Goal: Transaction & Acquisition: Purchase product/service

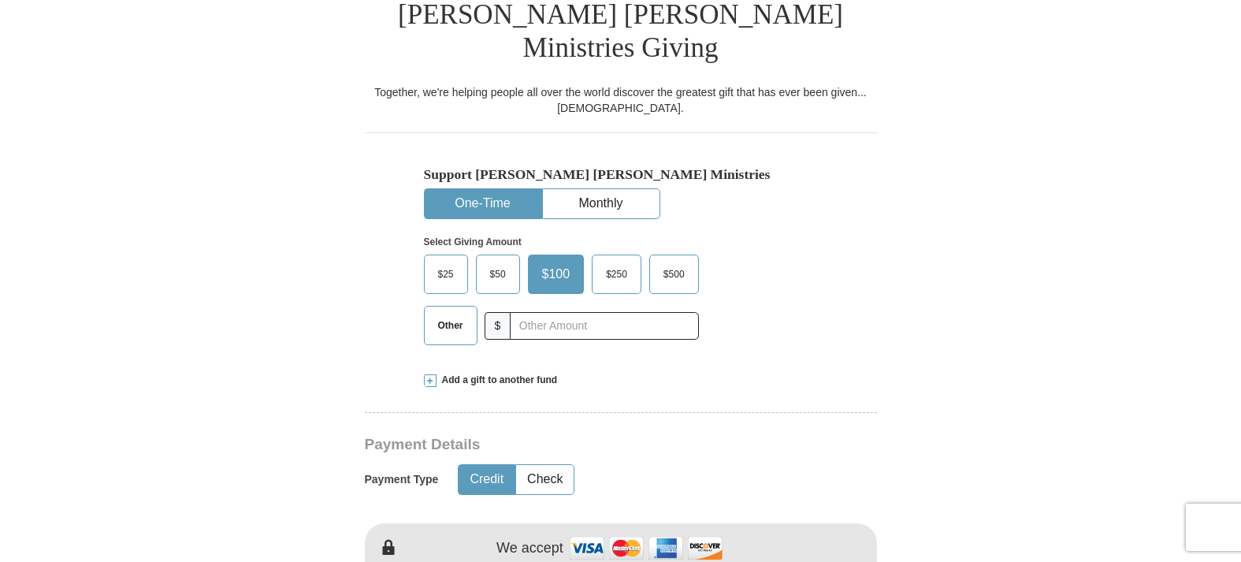
scroll to position [455, 0]
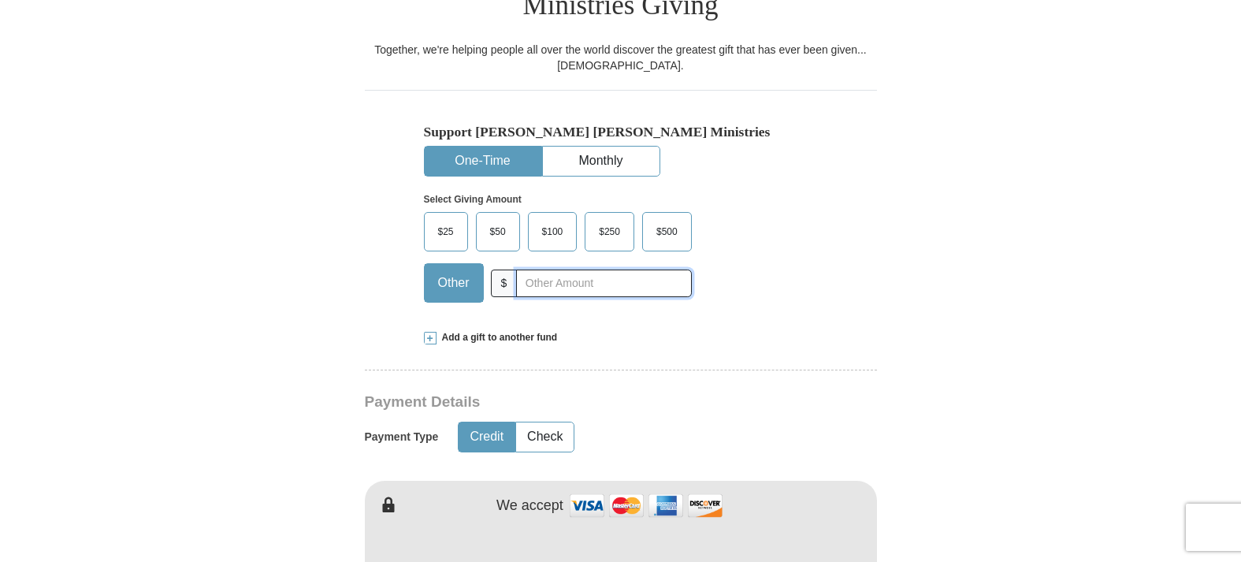
click at [560, 282] on input "text" at bounding box center [603, 283] width 175 height 28
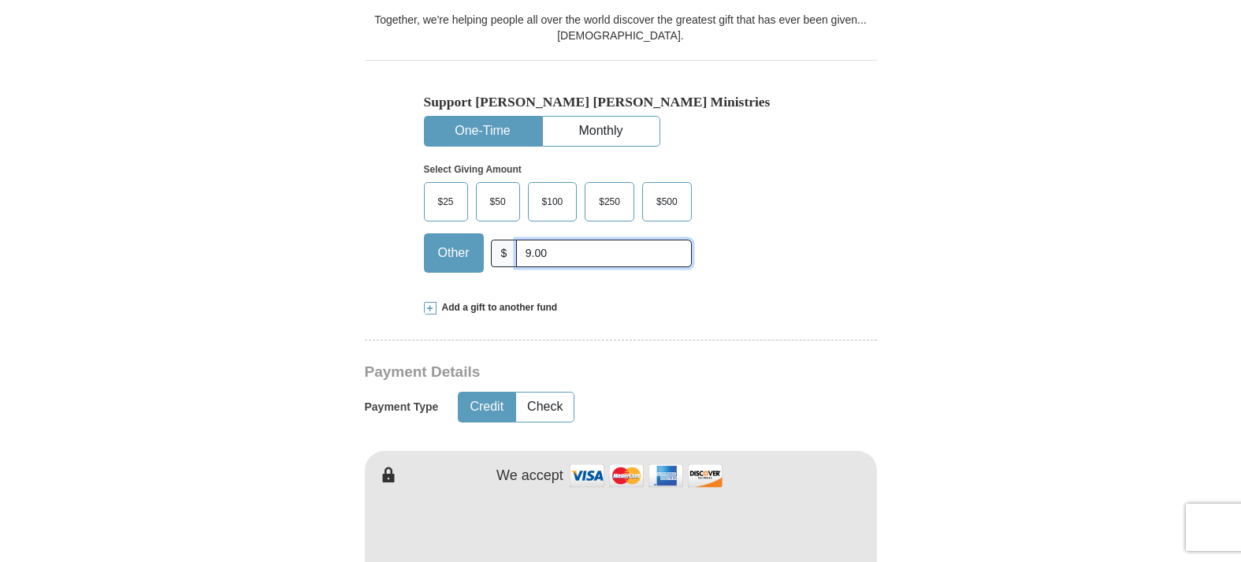
scroll to position [488, 0]
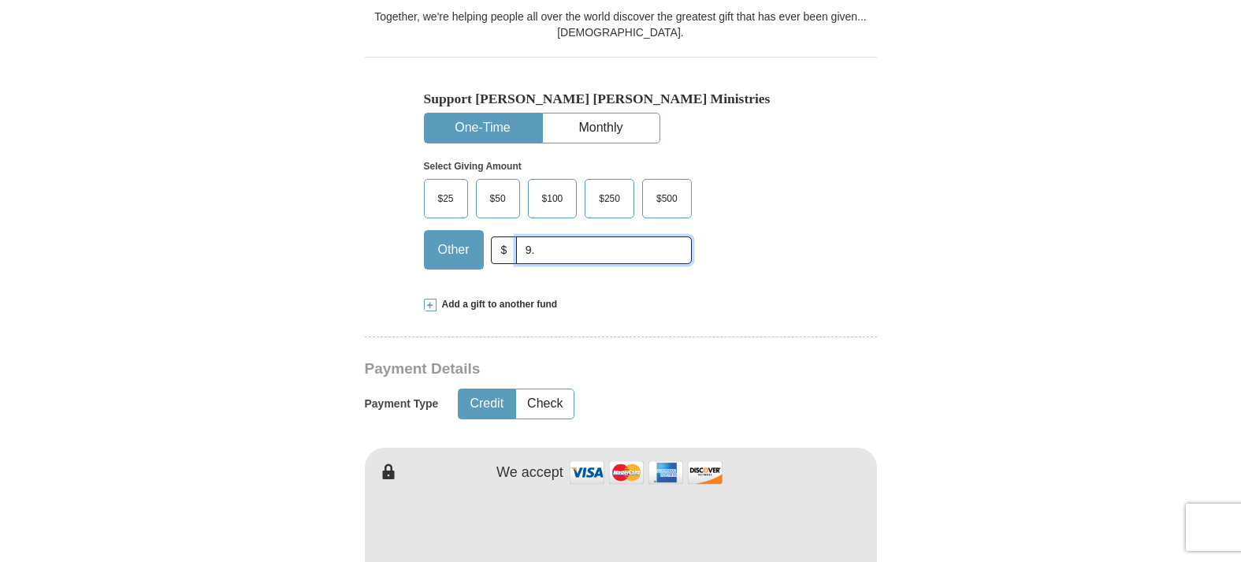
type input "9"
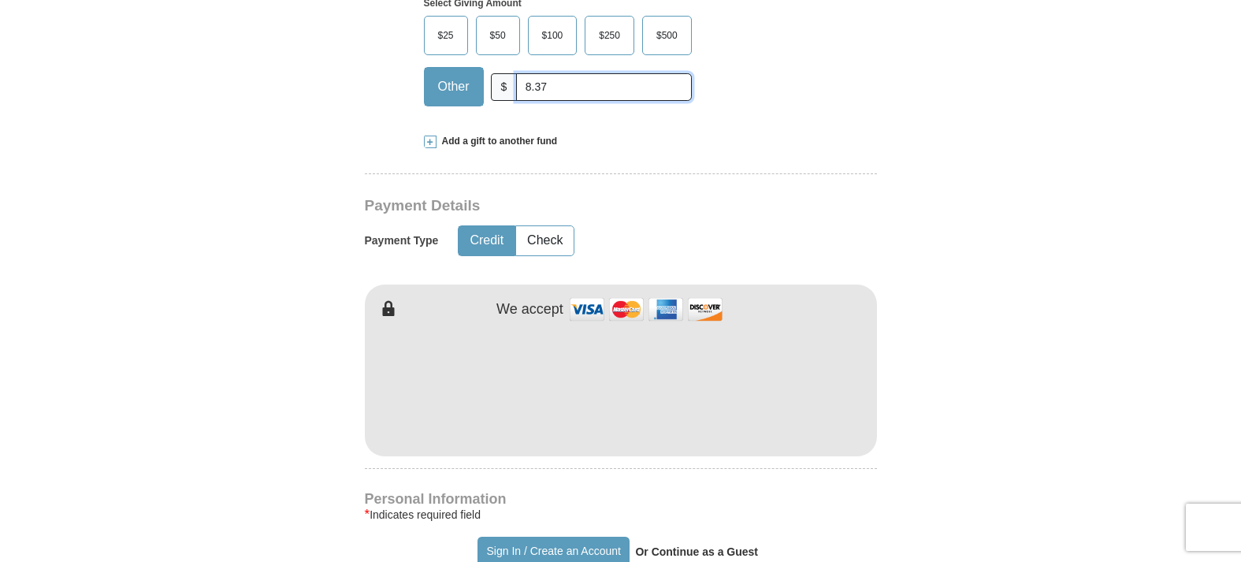
scroll to position [665, 0]
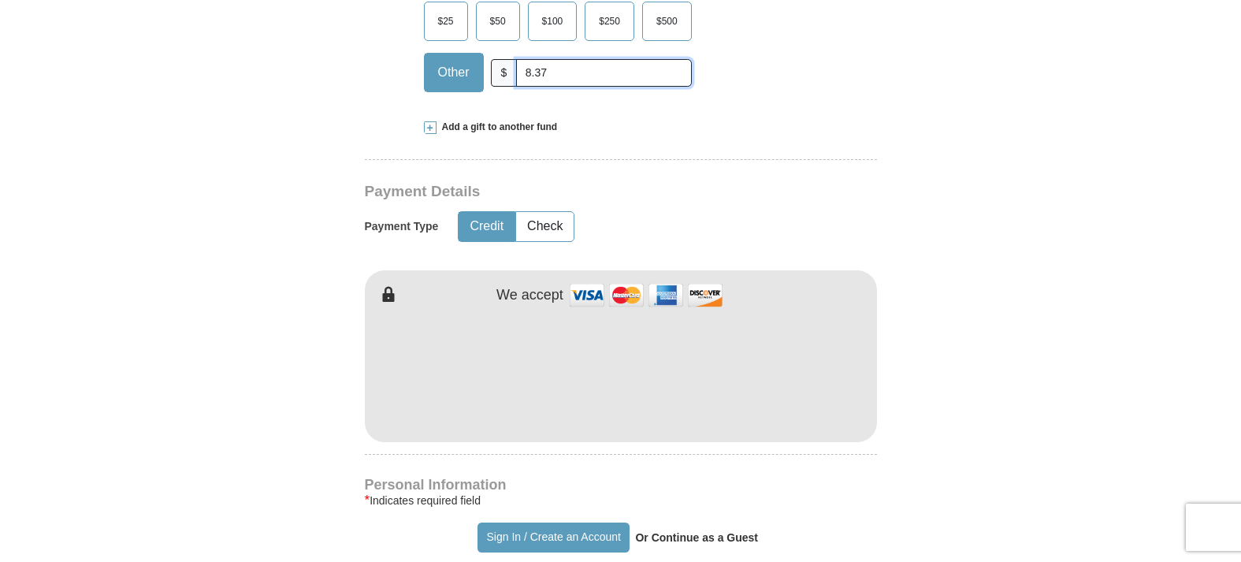
type input "8.37"
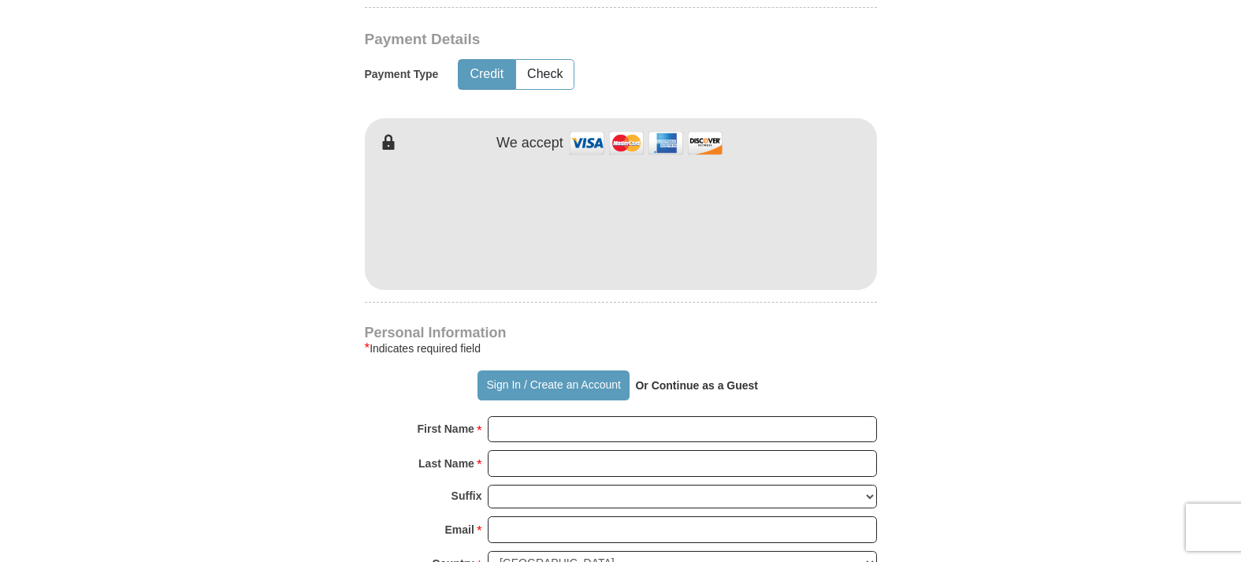
scroll to position [818, 0]
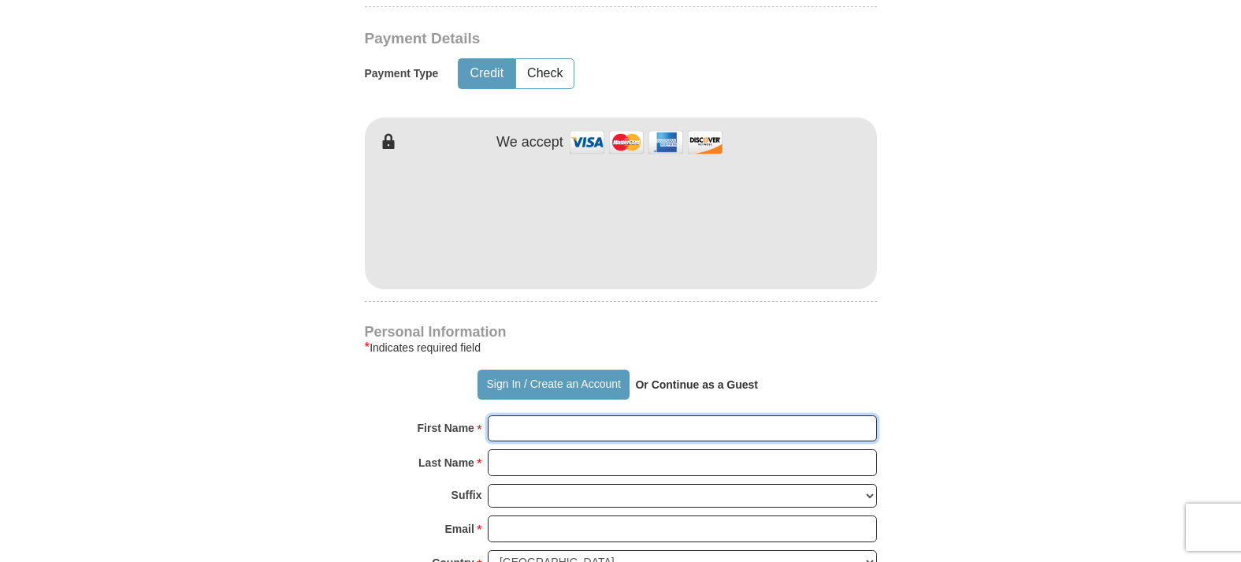
drag, startPoint x: 0, startPoint y: 0, endPoint x: 630, endPoint y: 419, distance: 756.3
click at [630, 419] on input "First Name *" at bounding box center [682, 428] width 389 height 27
type input "E I"
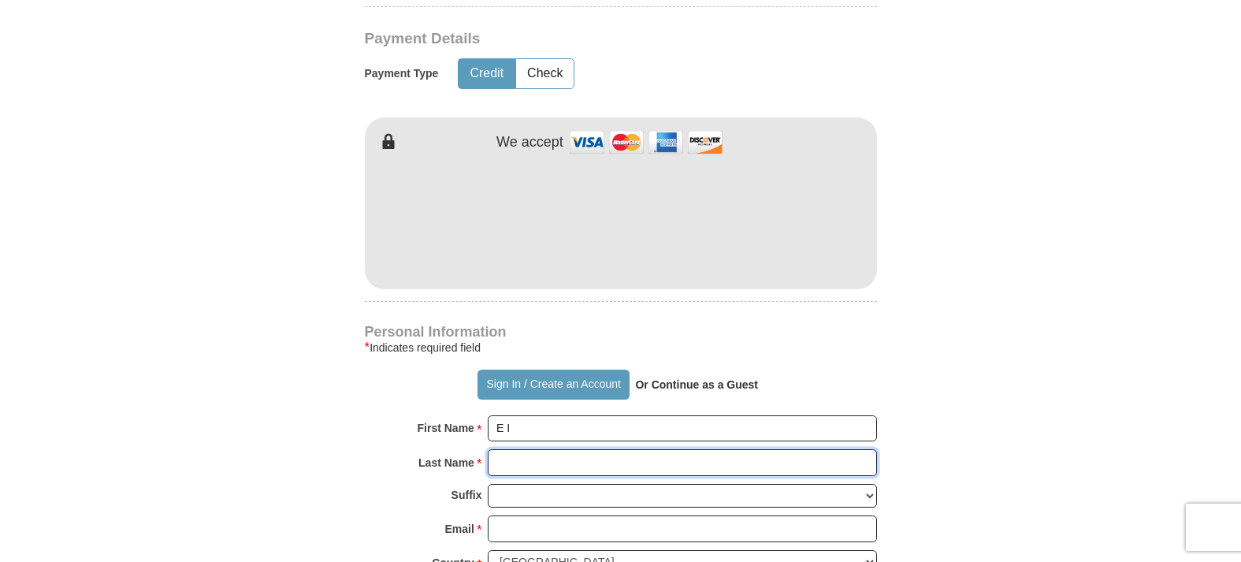
click at [574, 462] on input "Last Name *" at bounding box center [682, 462] width 389 height 27
type input "[PERSON_NAME]"
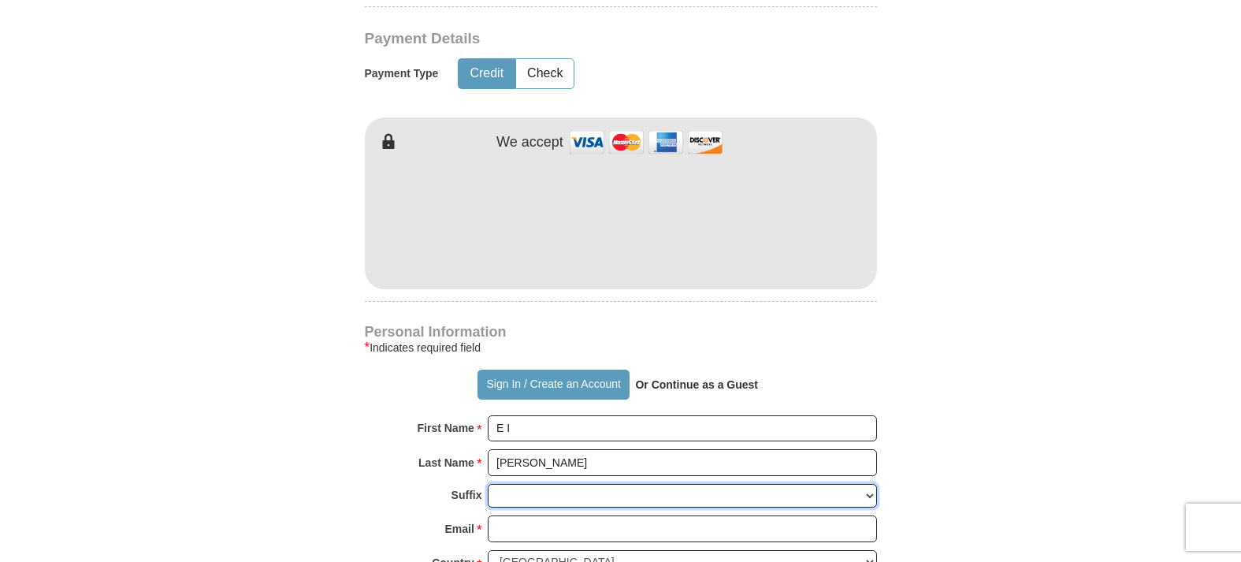
click at [590, 497] on select "[PERSON_NAME] I II III IV V VI" at bounding box center [682, 496] width 389 height 24
select select "Jr"
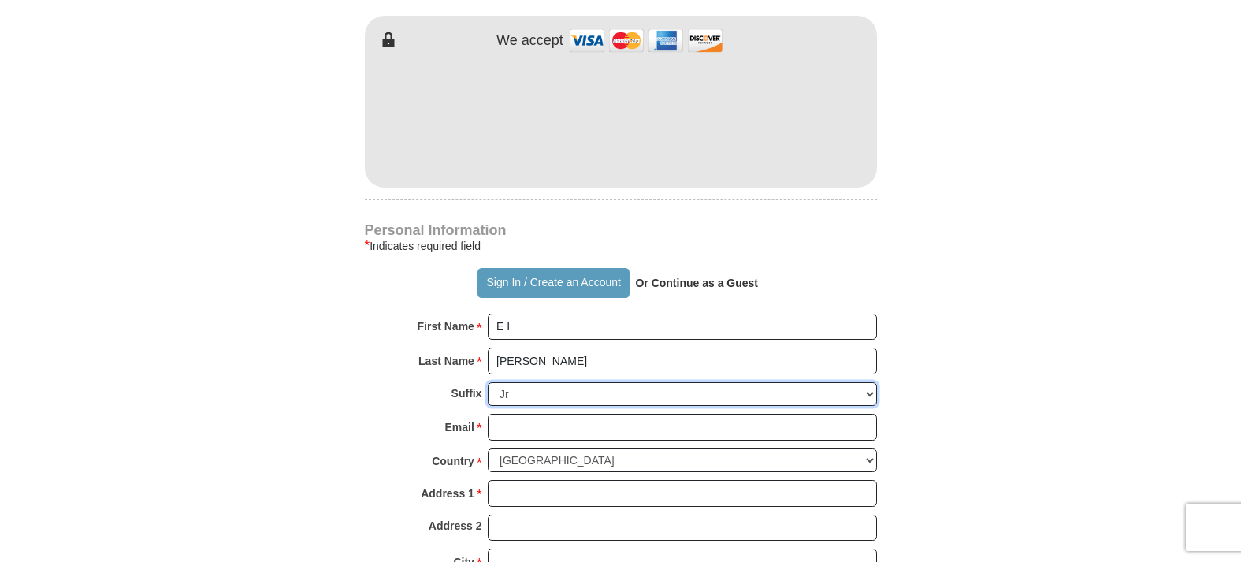
scroll to position [925, 0]
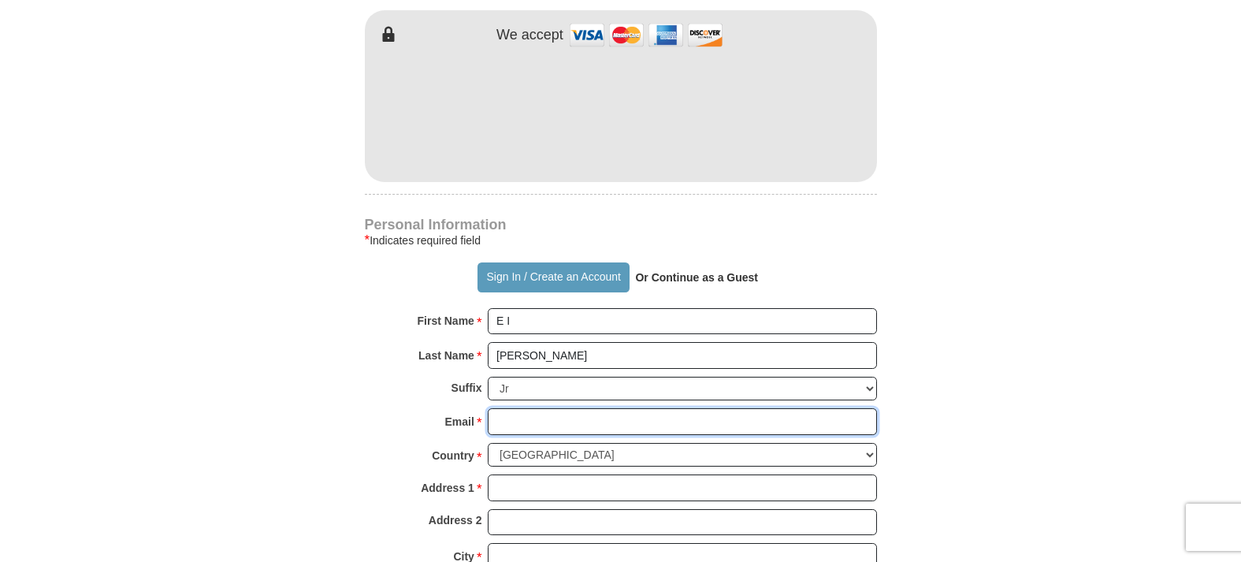
drag, startPoint x: 630, startPoint y: 419, endPoint x: 581, endPoint y: 412, distance: 48.6
click at [581, 412] on input "Email *" at bounding box center [682, 421] width 389 height 27
type input "[EMAIL_ADDRESS][DOMAIN_NAME]"
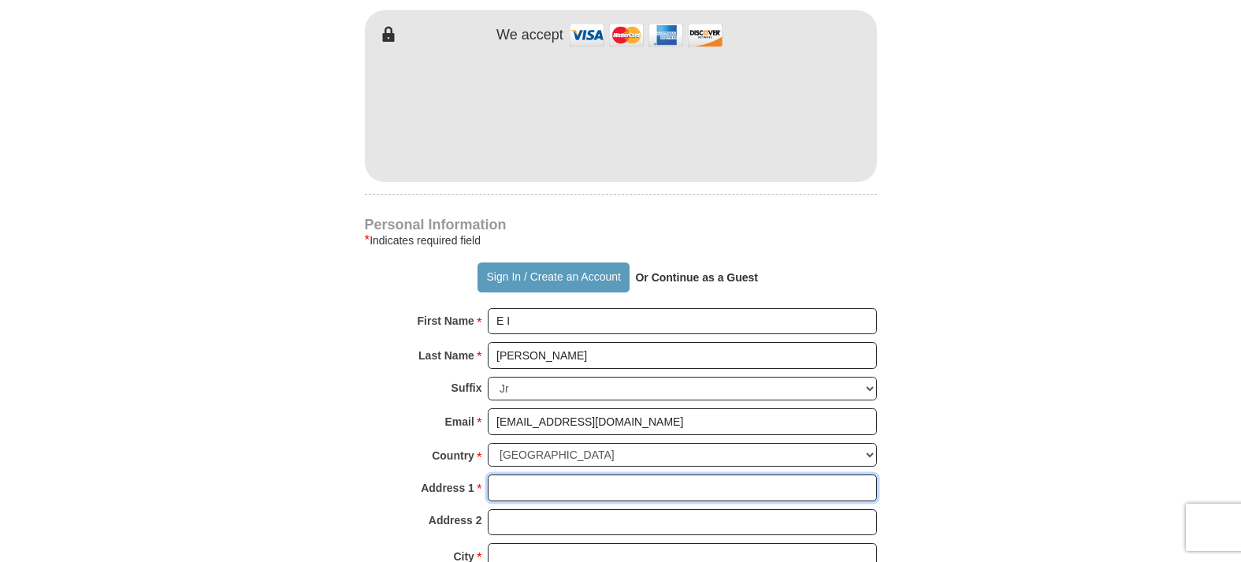
drag, startPoint x: 581, startPoint y: 412, endPoint x: 601, endPoint y: 481, distance: 72.1
click at [601, 481] on input "Address 1 *" at bounding box center [682, 487] width 389 height 27
type input "PO BOX 3642"
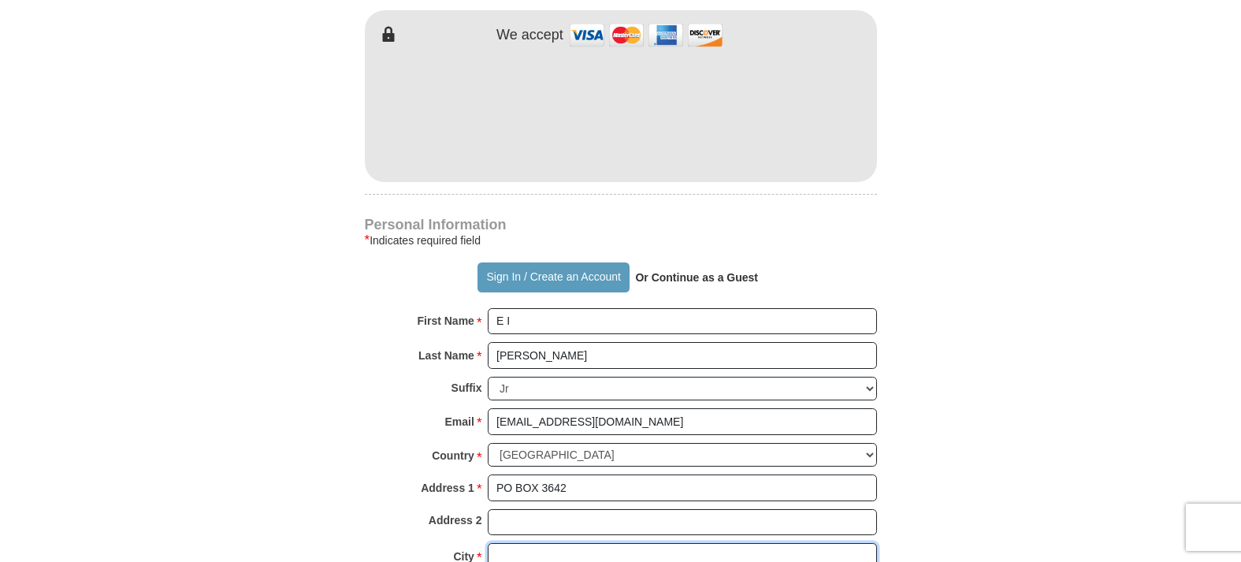
type input "[GEOGRAPHIC_DATA]"
select select "MA"
type input "02361-3642"
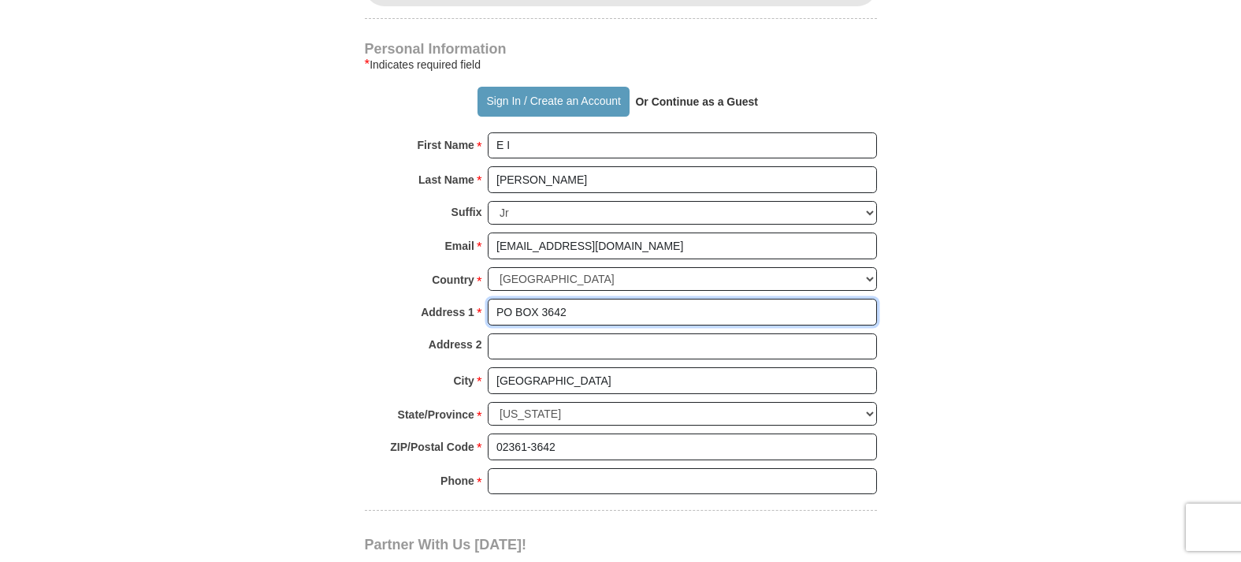
scroll to position [1105, 0]
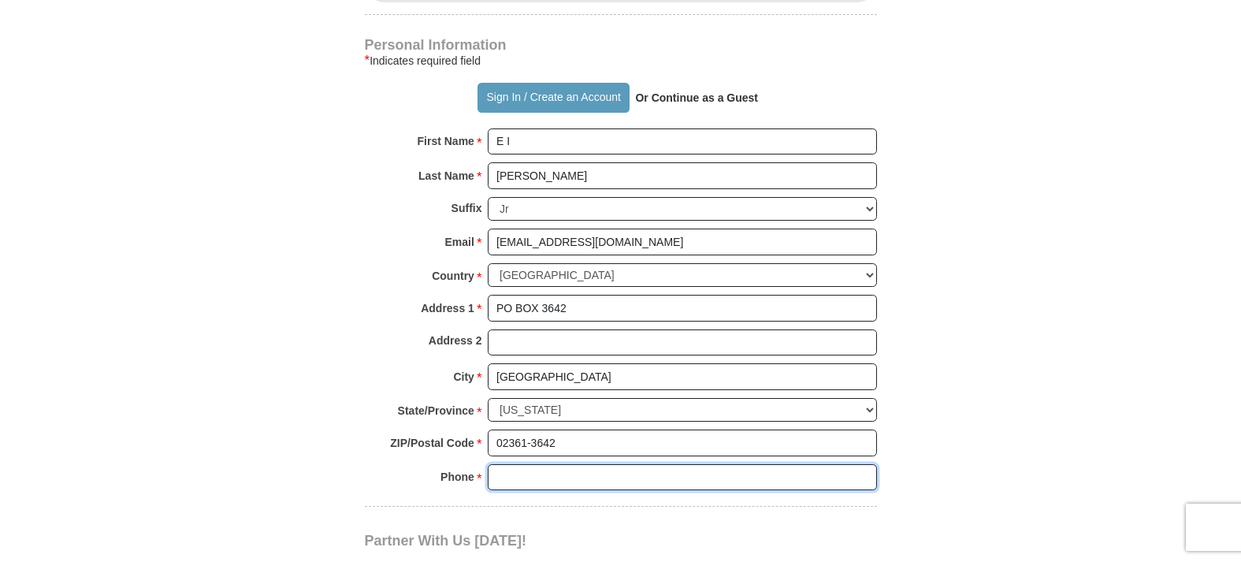
click at [587, 470] on input "Phone * *" at bounding box center [682, 477] width 389 height 27
type input "5088303578"
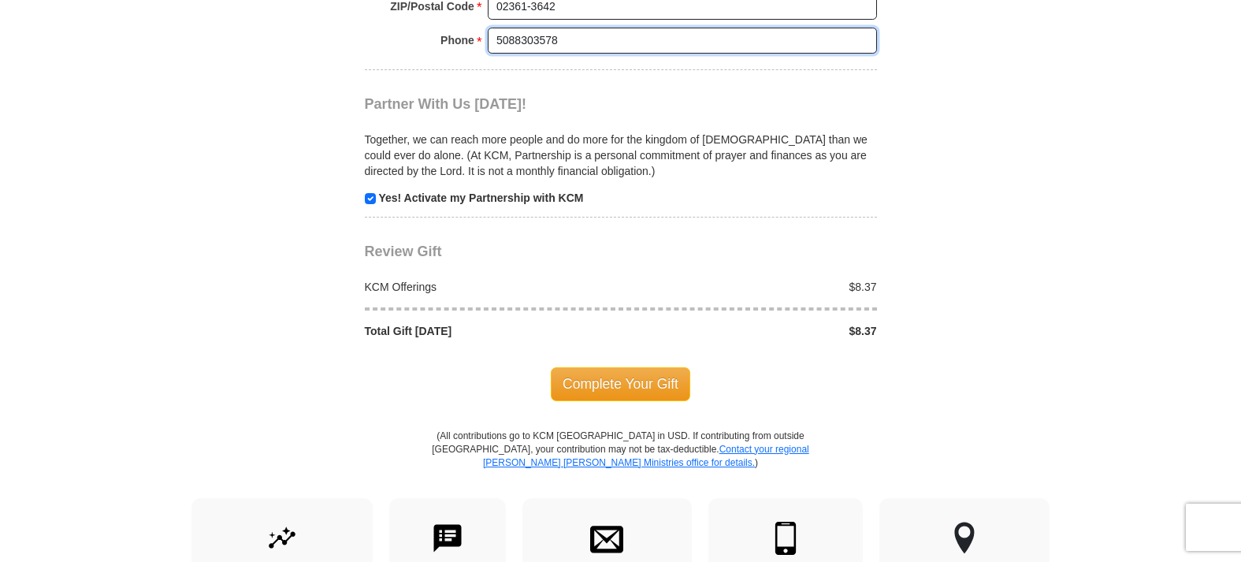
scroll to position [1543, 0]
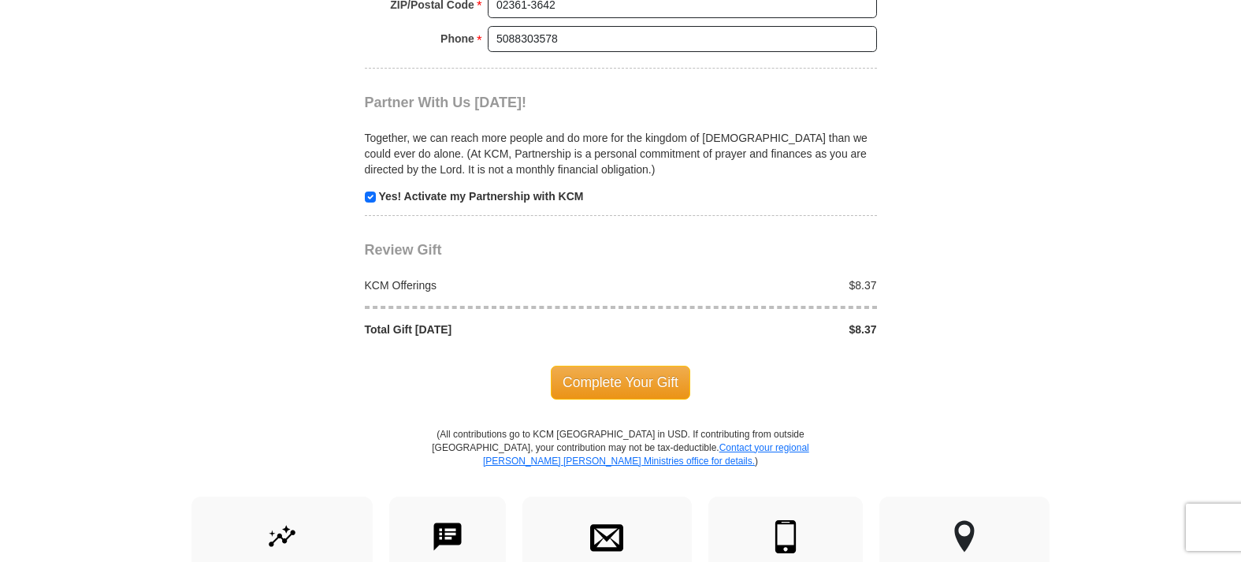
click at [607, 378] on span "Complete Your Gift" at bounding box center [620, 382] width 139 height 33
